Goal: Navigation & Orientation: Find specific page/section

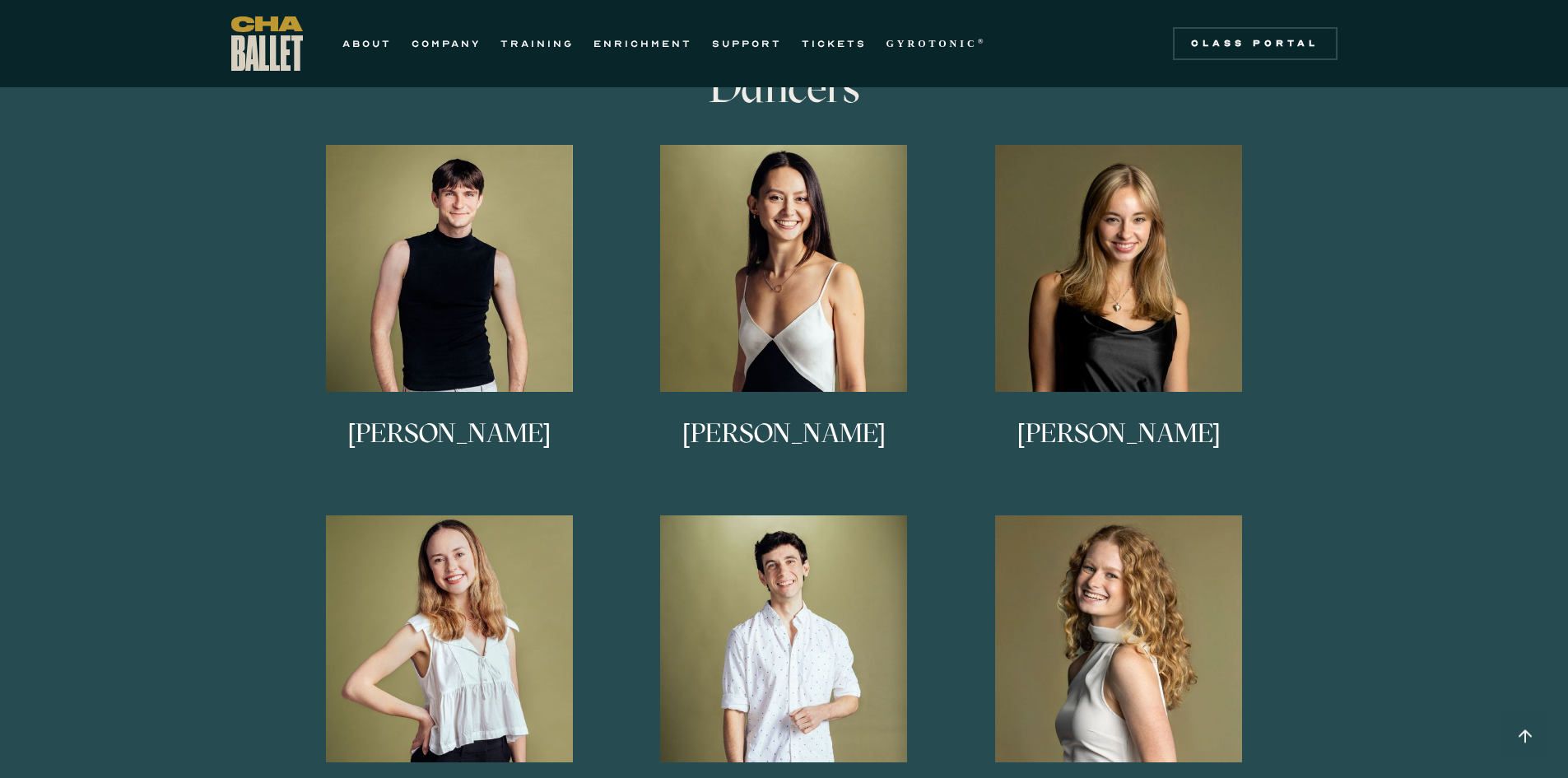
scroll to position [881, 0]
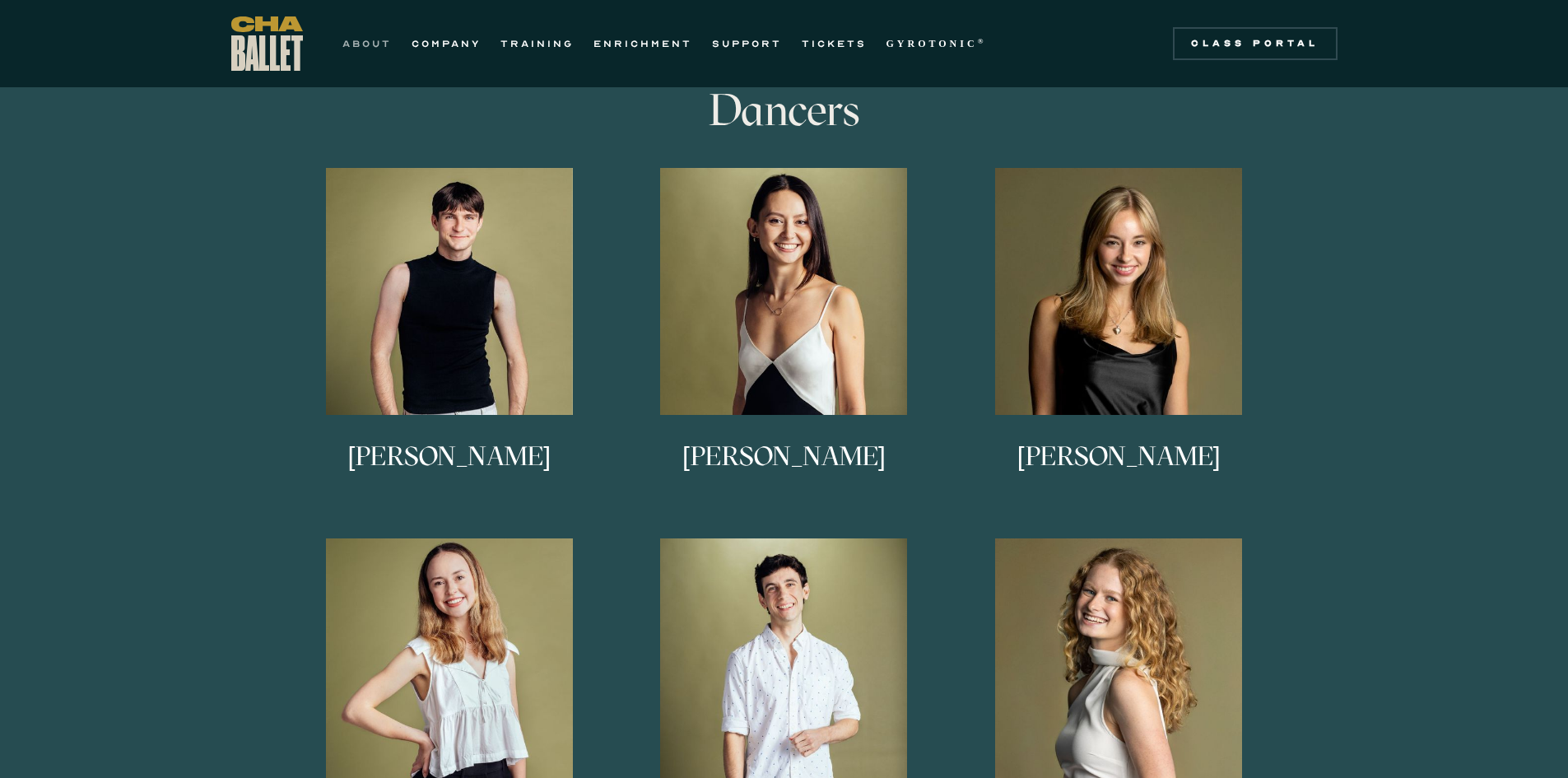
click at [375, 37] on link "ABOUT" at bounding box center [367, 44] width 50 height 19
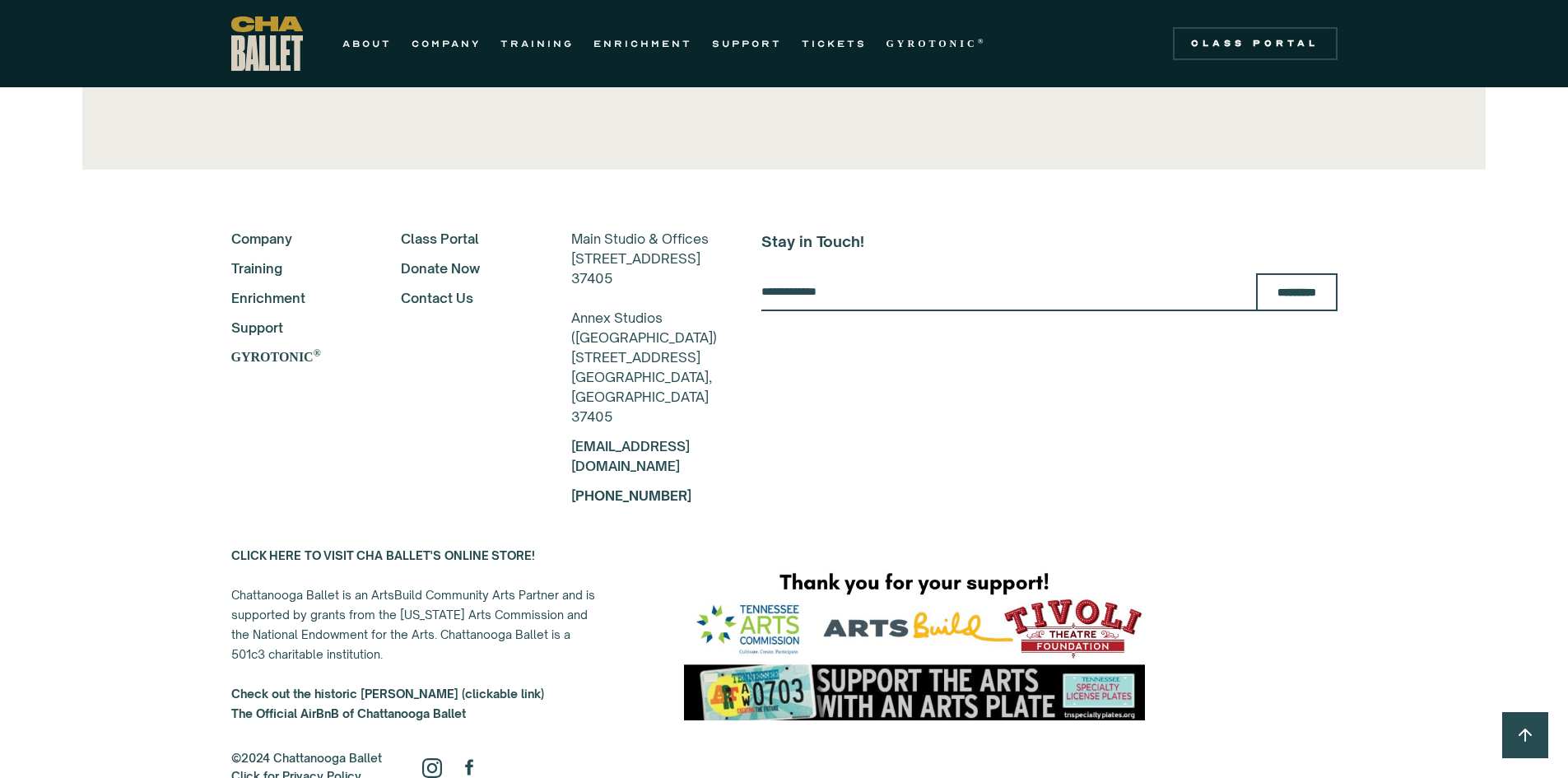
scroll to position [3786, 0]
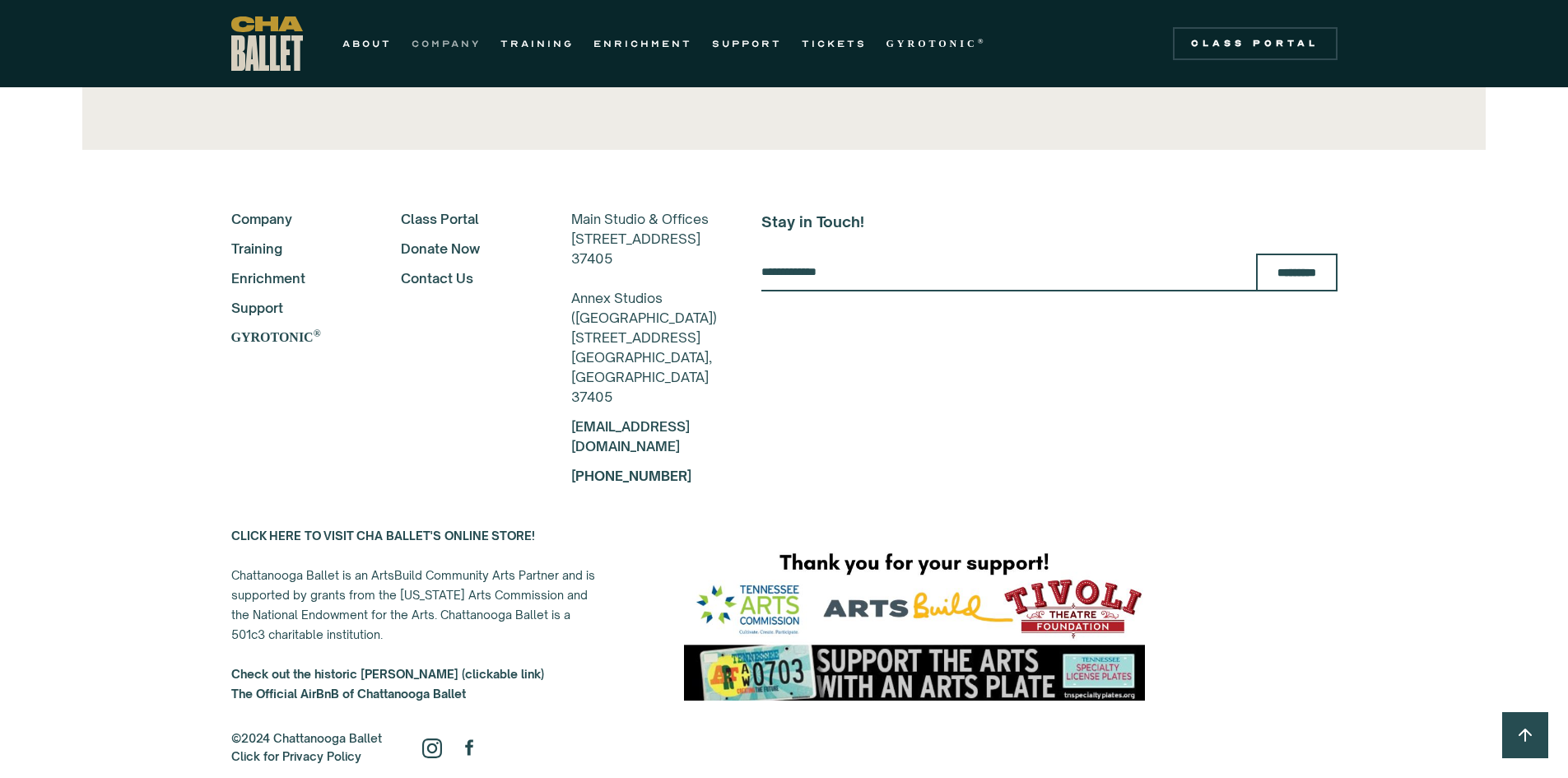
click at [443, 45] on link "COMPANY" at bounding box center [446, 44] width 69 height 19
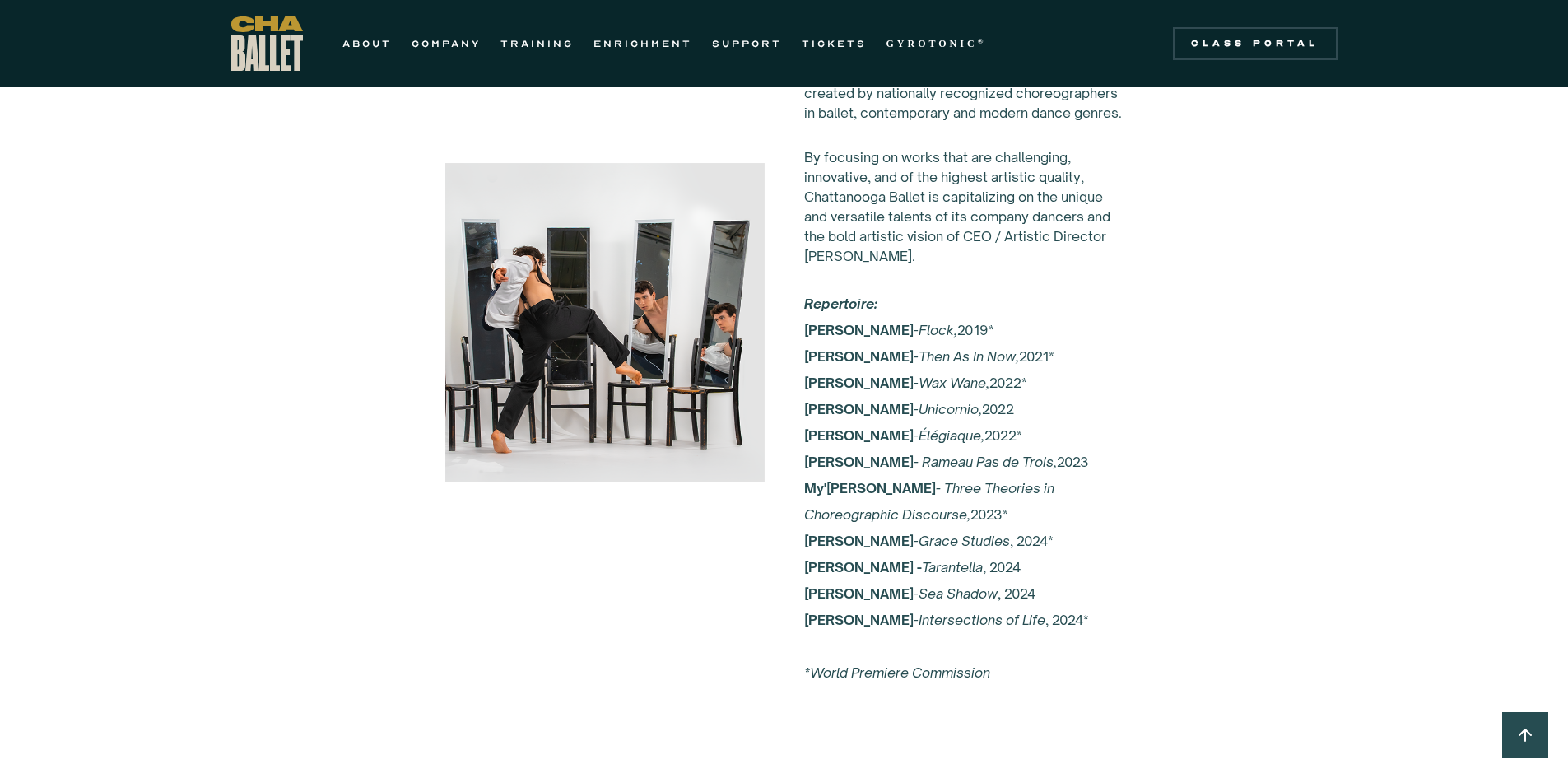
scroll to position [3128, 0]
click at [454, 45] on link "COMPANY" at bounding box center [446, 44] width 69 height 19
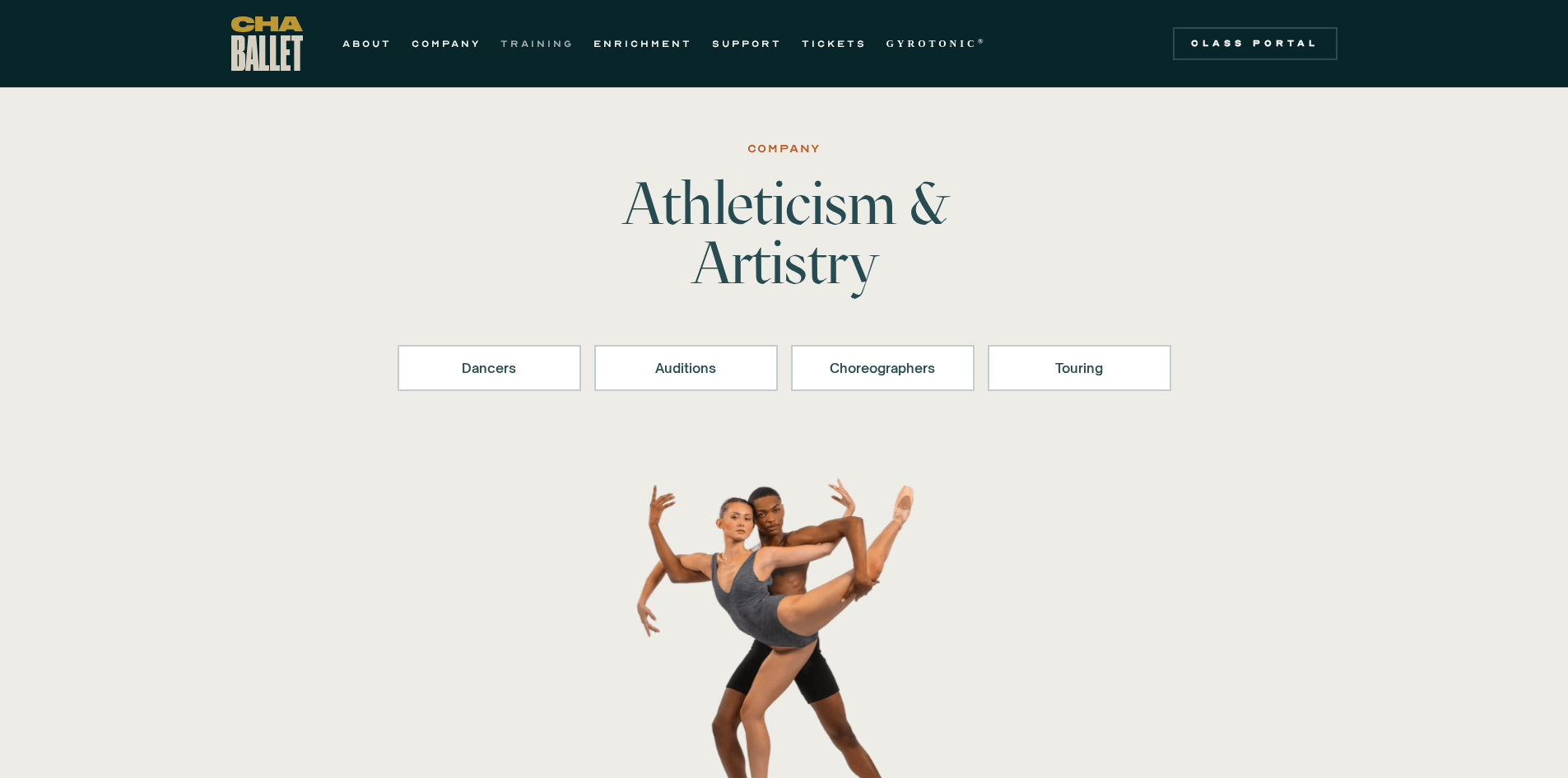
click at [541, 51] on link "TRAINING" at bounding box center [537, 44] width 73 height 19
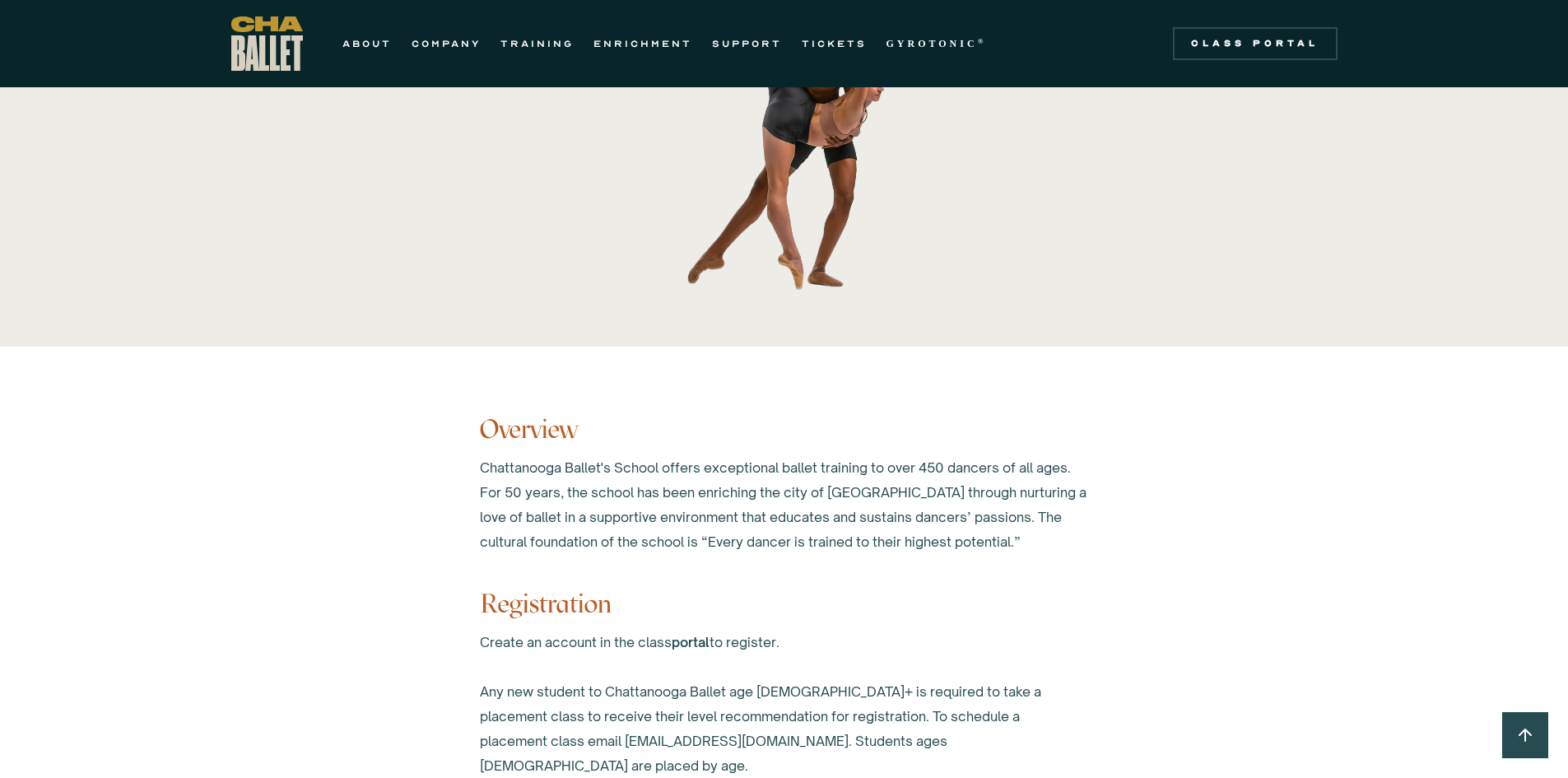
scroll to position [576, 0]
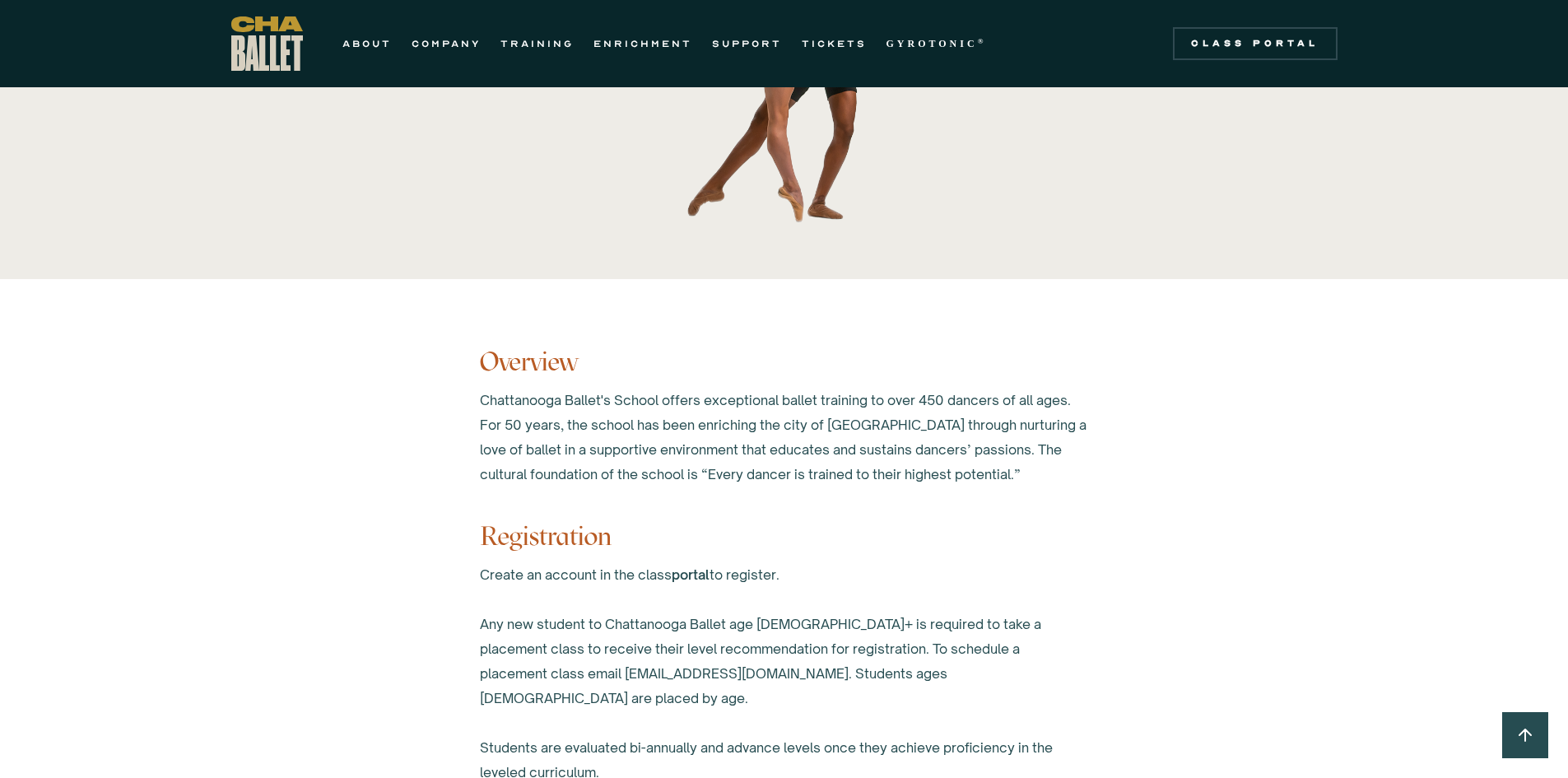
click at [914, 45] on strong "GYROTONIC" at bounding box center [932, 44] width 92 height 12
